Goal: Download file/media

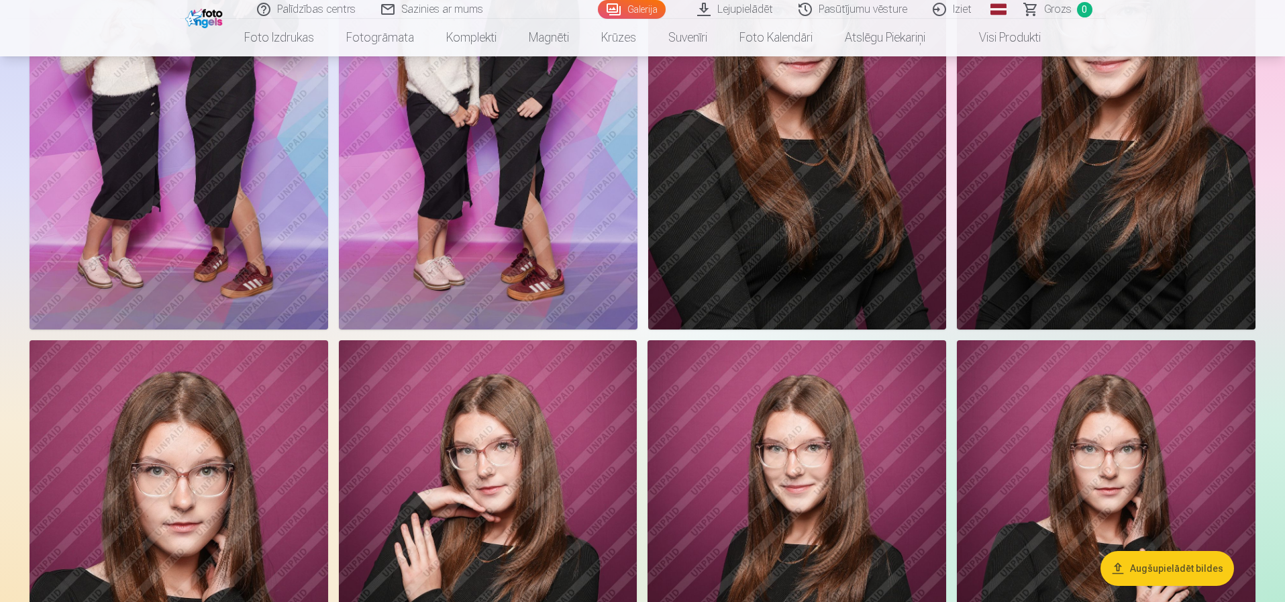
scroll to position [805, 0]
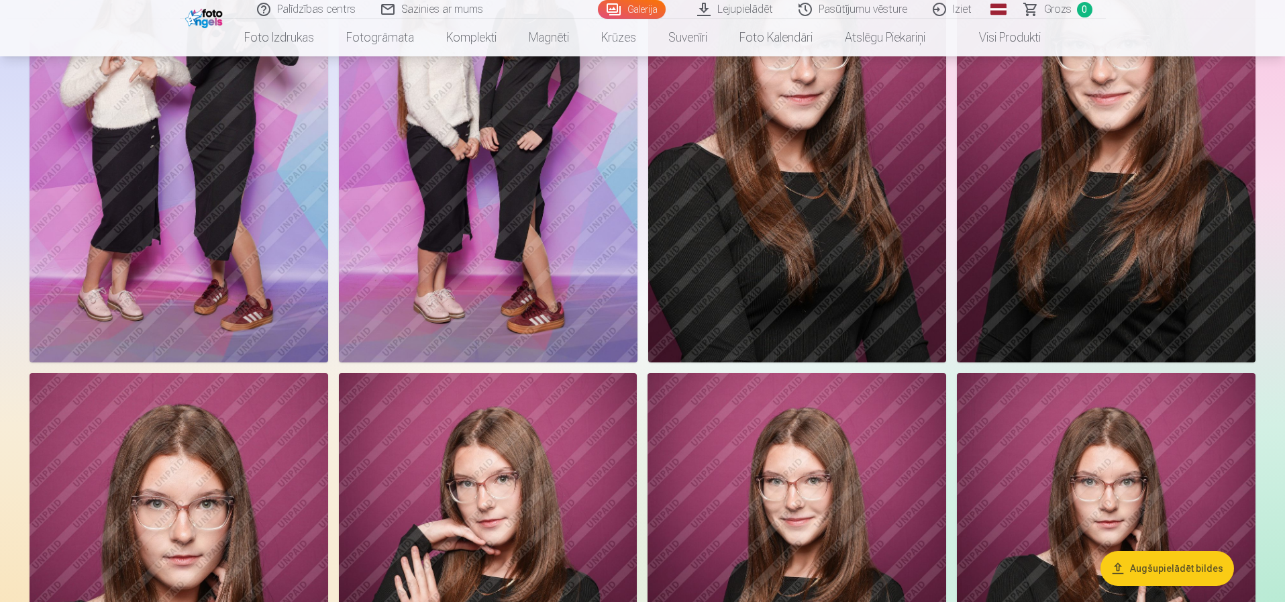
click at [770, 7] on link "Lejupielādēt" at bounding box center [735, 9] width 101 height 19
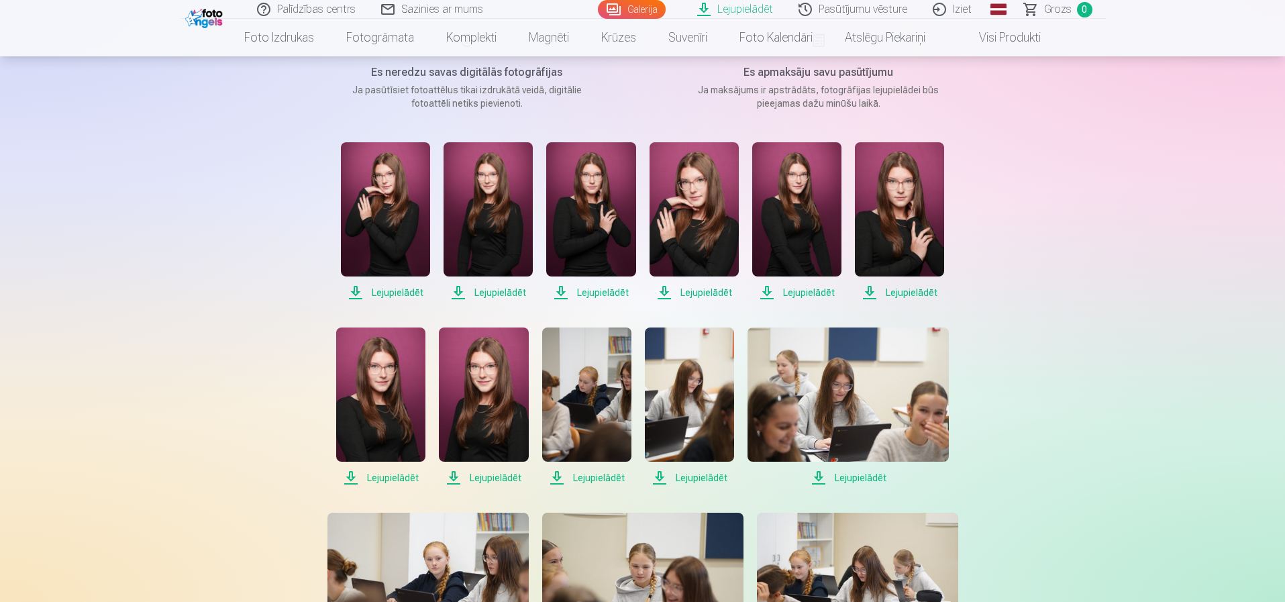
scroll to position [201, 0]
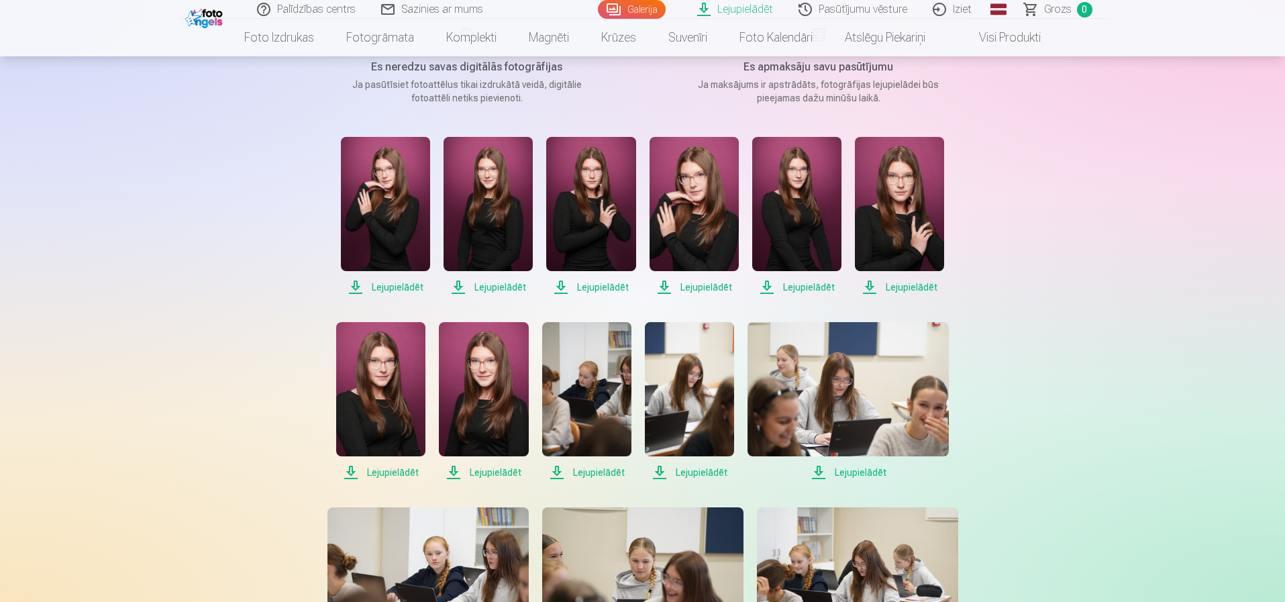
click at [474, 377] on img at bounding box center [483, 389] width 89 height 134
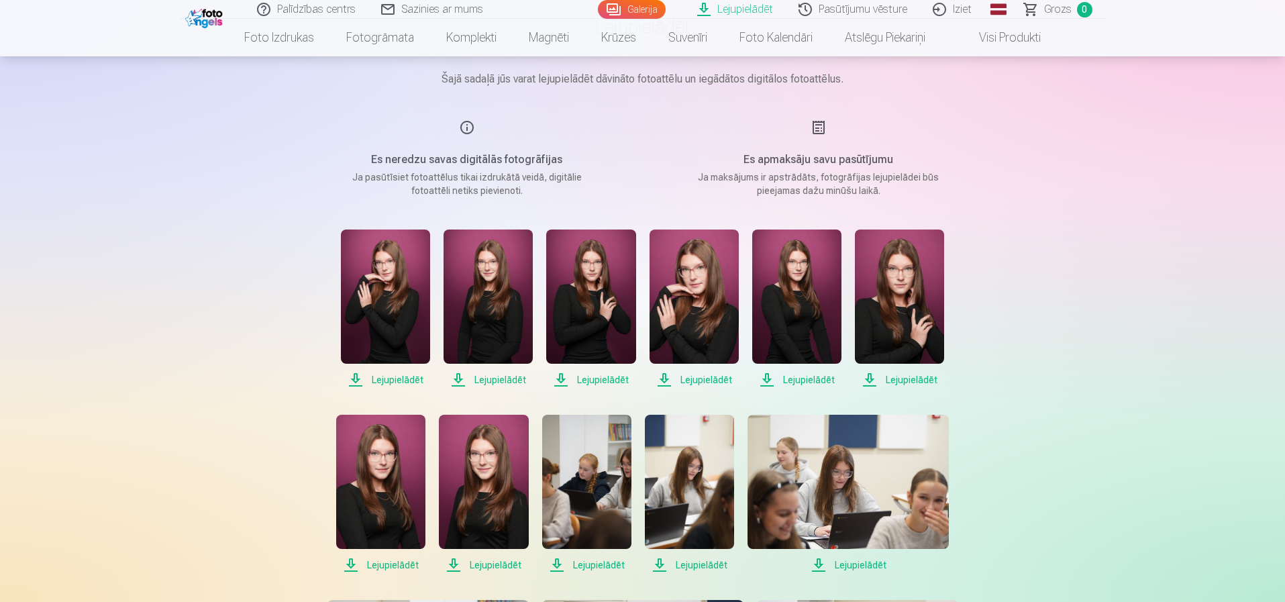
scroll to position [0, 0]
